Goal: Task Accomplishment & Management: Use online tool/utility

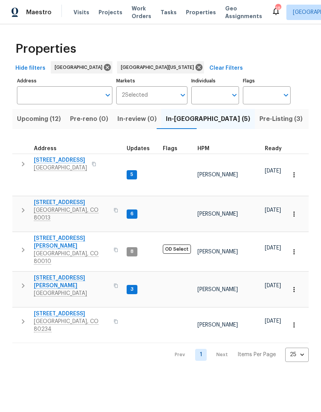
click at [82, 274] on span "[STREET_ADDRESS][PERSON_NAME]" at bounding box center [71, 281] width 75 height 15
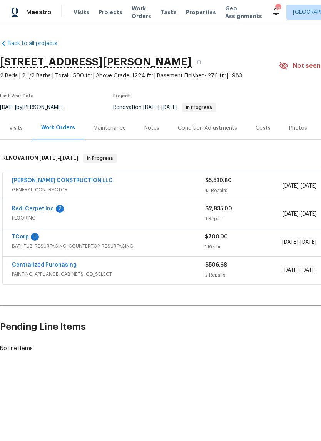
click at [46, 179] on link "[PERSON_NAME] CONSTRUCTION LLC" at bounding box center [62, 180] width 101 height 5
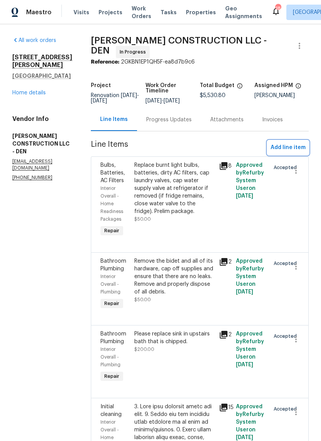
click at [291, 144] on span "Add line item" at bounding box center [288, 148] width 35 height 10
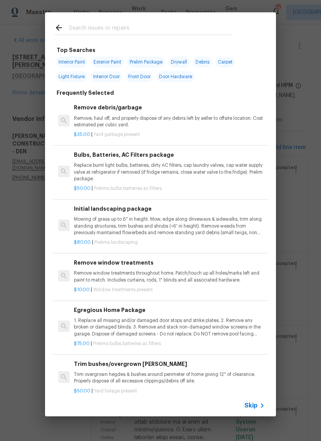
click at [261, 402] on icon at bounding box center [262, 405] width 9 height 9
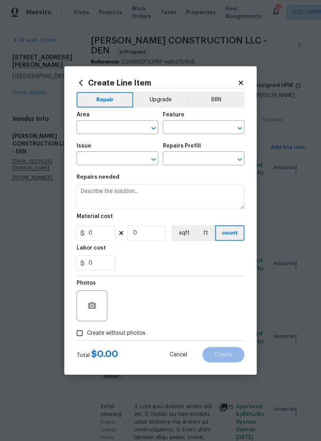
click at [96, 126] on input "text" at bounding box center [107, 128] width 60 height 12
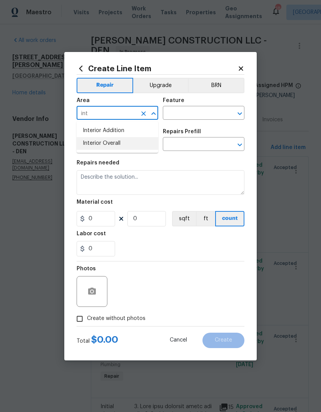
click at [117, 149] on li "Interior Overall" at bounding box center [118, 143] width 82 height 13
type input "Interior Overall"
click at [190, 113] on input "text" at bounding box center [193, 114] width 60 height 12
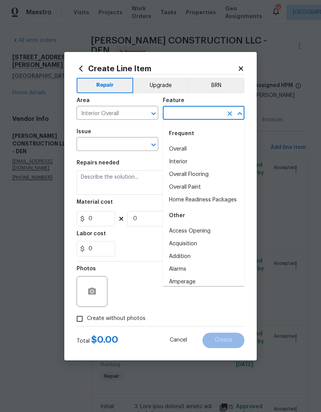
click at [187, 148] on li "Overall" at bounding box center [204, 149] width 82 height 13
type input "Overall"
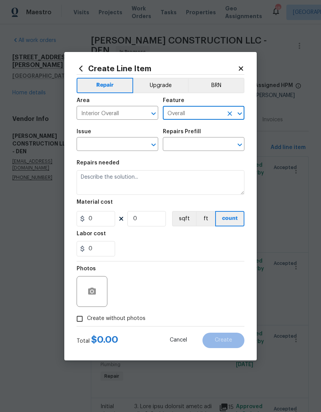
click at [132, 146] on input "text" at bounding box center [107, 145] width 60 height 12
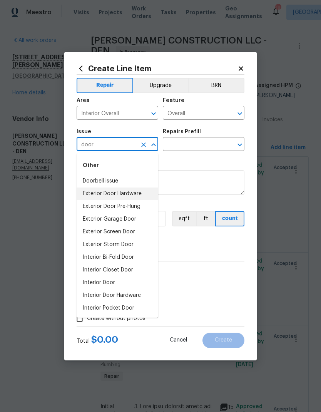
click at [132, 195] on li "Exterior Door Hardware" at bounding box center [118, 194] width 82 height 13
type input "Exterior Door Hardware"
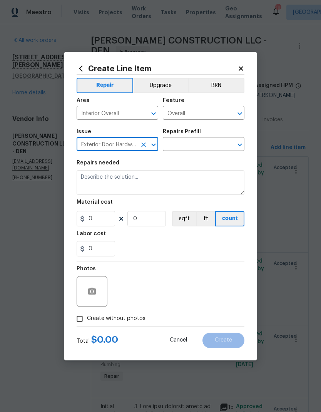
click at [192, 145] on input "text" at bounding box center [193, 145] width 60 height 12
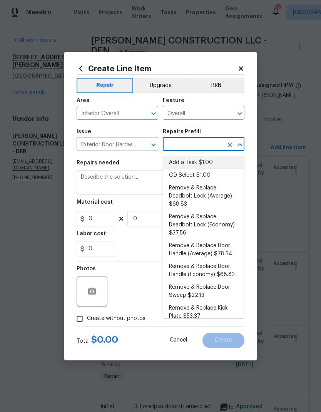
click at [197, 160] on li "Add a Task $1.00" at bounding box center [204, 163] width 82 height 13
type input "Add a Task $1.00"
type input "Interior Door"
type textarea "HPM to detail"
type input "1"
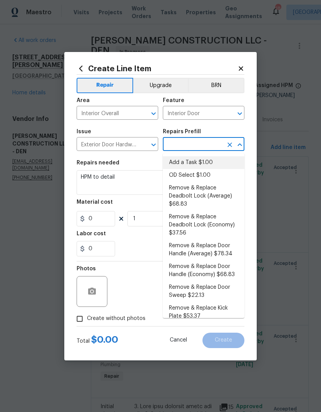
type input "Add a Task $1.00"
type input "1"
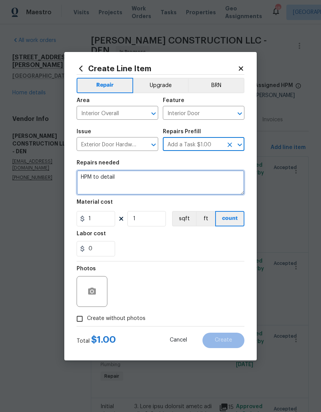
click at [159, 179] on textarea "HPM to detail" at bounding box center [161, 182] width 168 height 25
type textarea "H"
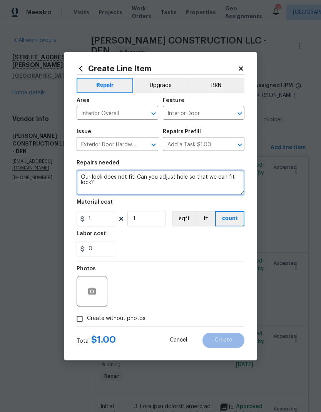
type textarea "Our lock does not fit. Can you adjust hole so that we can fit lock?"
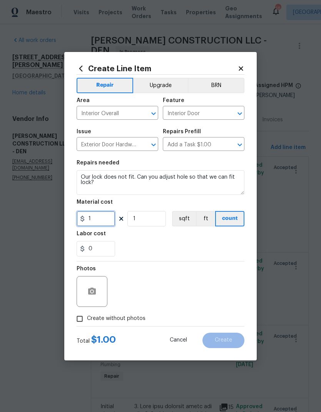
click at [94, 226] on input "1" at bounding box center [96, 218] width 39 height 15
type input "50"
click at [185, 237] on div "Labor cost" at bounding box center [161, 236] width 168 height 10
click at [87, 291] on button "button" at bounding box center [92, 292] width 19 height 19
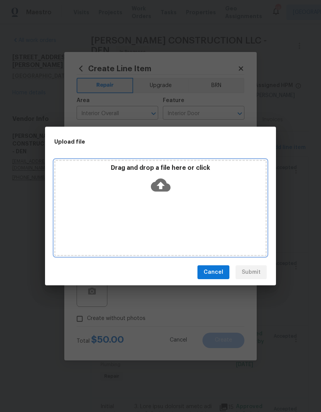
click at [228, 224] on div "Drag and drop a file here or click" at bounding box center [160, 208] width 213 height 96
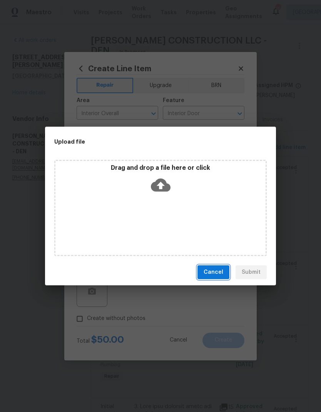
click at [217, 273] on span "Cancel" at bounding box center [214, 273] width 20 height 10
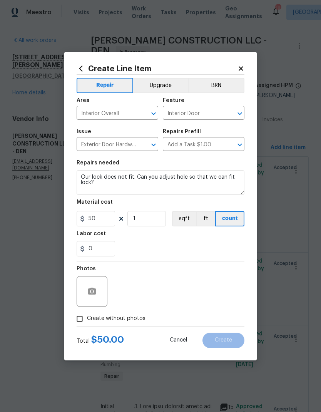
click at [128, 322] on span "Create without photos" at bounding box center [116, 319] width 59 height 8
click at [87, 322] on input "Create without photos" at bounding box center [79, 319] width 15 height 15
checkbox input "true"
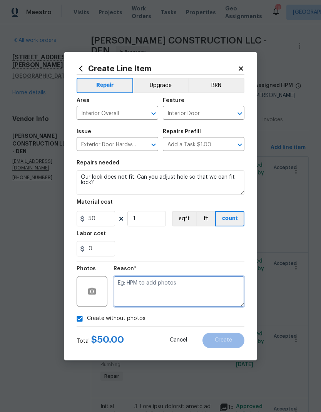
click at [159, 293] on textarea at bounding box center [179, 291] width 131 height 31
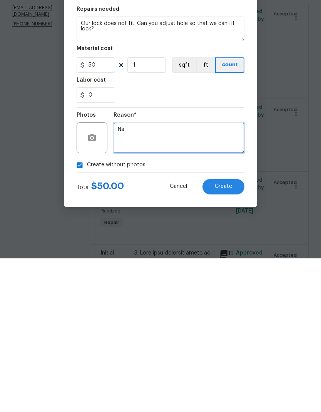
type textarea "Na"
click at [232, 338] on span "Create" at bounding box center [223, 341] width 17 height 6
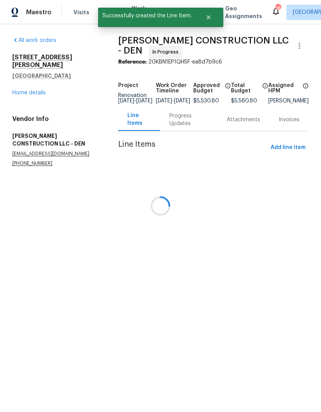
scroll to position [0, 0]
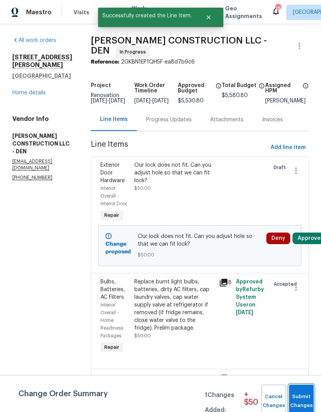
click at [302, 394] on span "Submit Changes" at bounding box center [301, 402] width 17 height 18
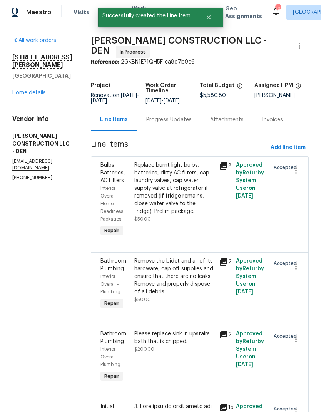
click at [29, 96] on link "Home details" at bounding box center [29, 92] width 34 height 5
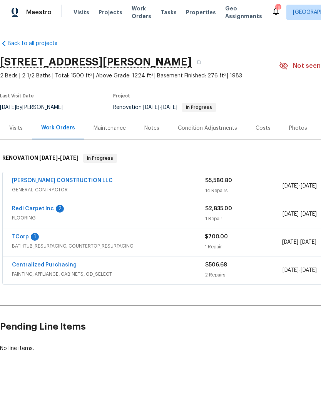
click at [20, 239] on link "TCorp" at bounding box center [20, 236] width 17 height 5
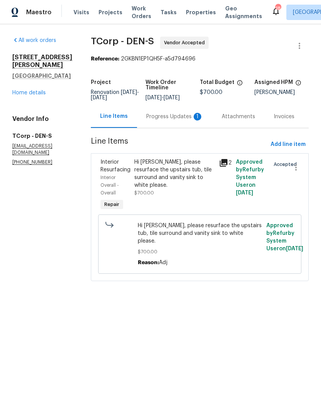
click at [174, 119] on div "Progress Updates 1" at bounding box center [174, 117] width 57 height 8
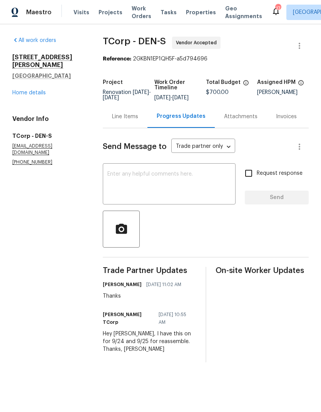
click at [187, 191] on textarea at bounding box center [170, 185] width 124 height 27
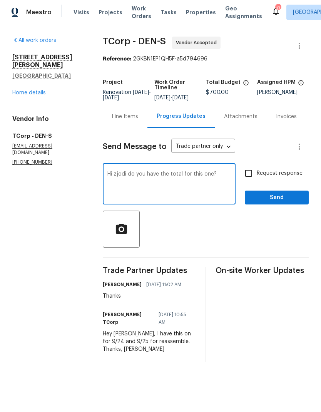
click at [135, 178] on textarea "Hi zjodi do you have the total for this one?" at bounding box center [170, 185] width 124 height 27
type textarea "Hi [PERSON_NAME] do you have the total for this one?"
click at [274, 203] on span "Send" at bounding box center [277, 198] width 52 height 10
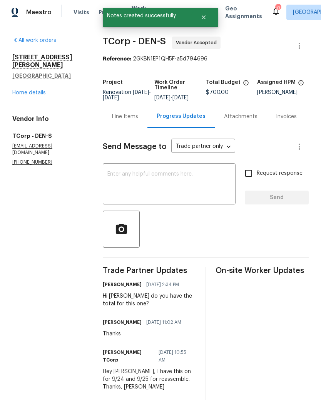
click at [32, 90] on link "Home details" at bounding box center [29, 92] width 34 height 5
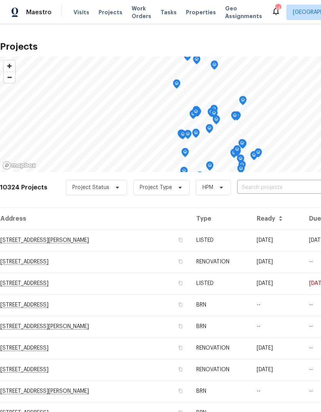
click at [191, 10] on span "Properties" at bounding box center [201, 12] width 30 height 8
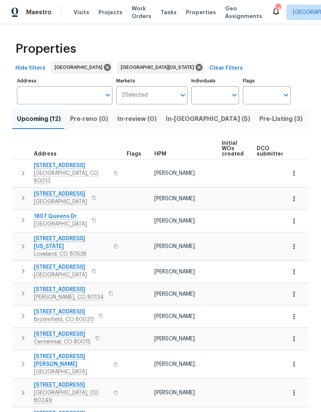
click at [175, 119] on span "In-reno (5)" at bounding box center [208, 119] width 84 height 11
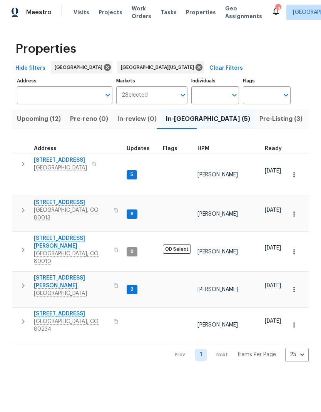
click at [206, 150] on span "HPM" at bounding box center [204, 148] width 12 height 5
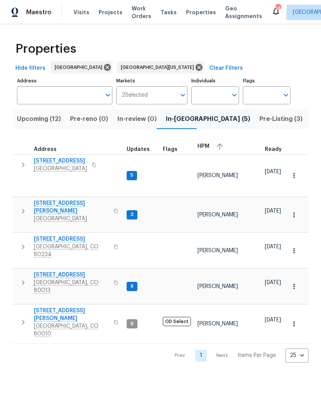
scroll to position [5, 0]
